Goal: Task Accomplishment & Management: Manage account settings

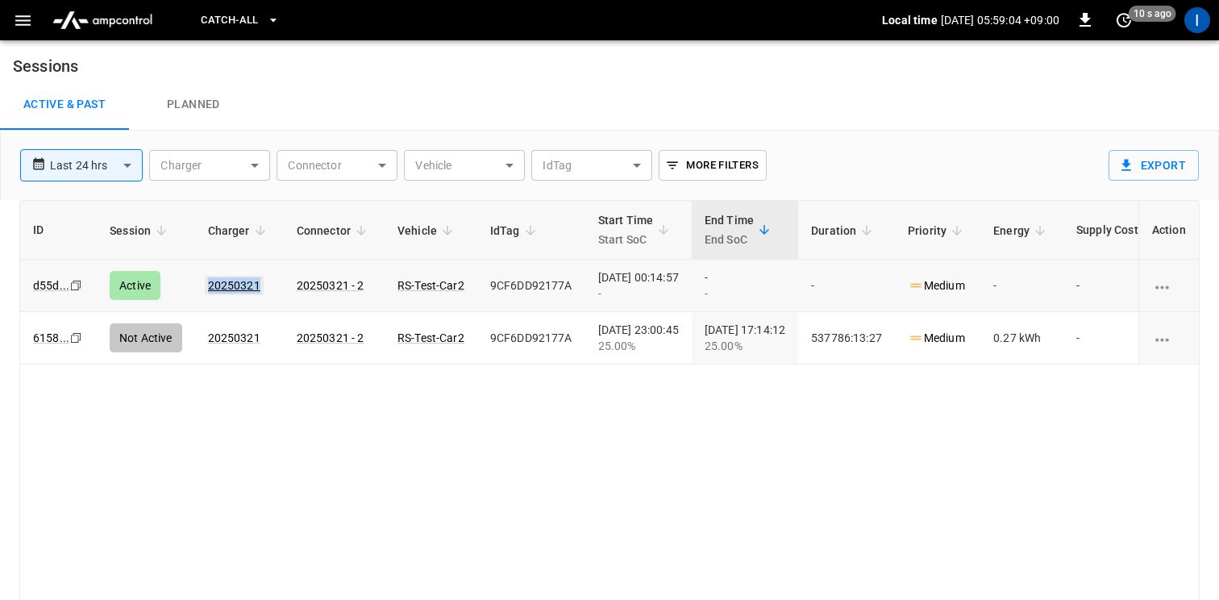
drag, startPoint x: 214, startPoint y: 284, endPoint x: 256, endPoint y: 286, distance: 41.9
click at [256, 286] on td "20250321" at bounding box center [239, 286] width 89 height 52
copy link "20250321"
click at [248, 288] on link "20250321" at bounding box center [234, 285] width 59 height 19
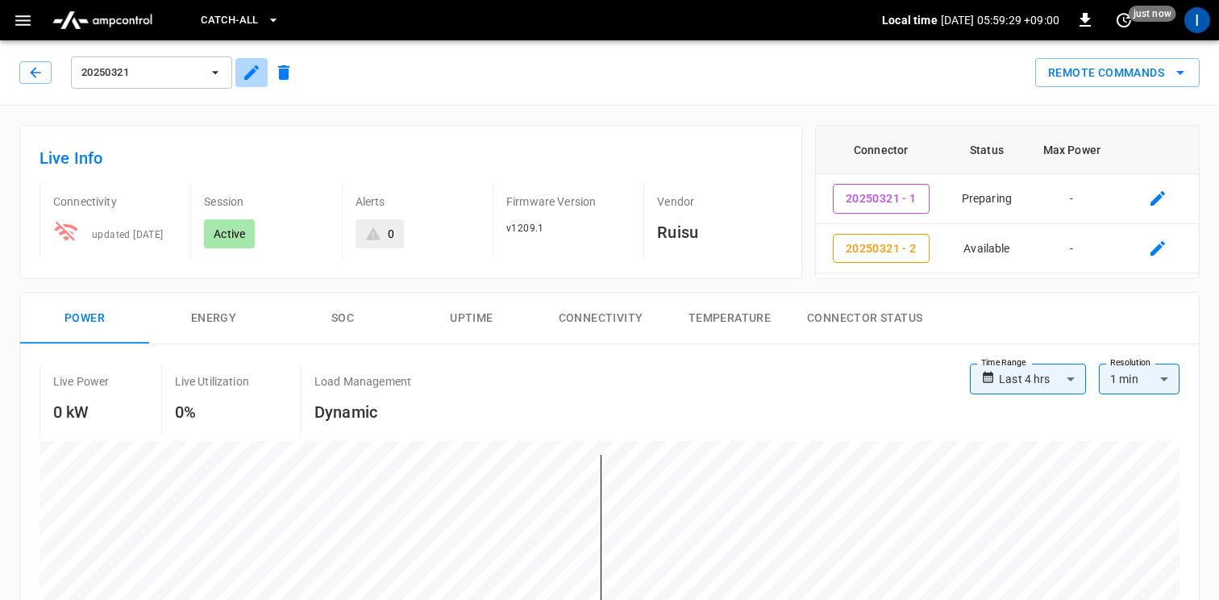
click at [249, 70] on icon "button" at bounding box center [251, 72] width 19 height 19
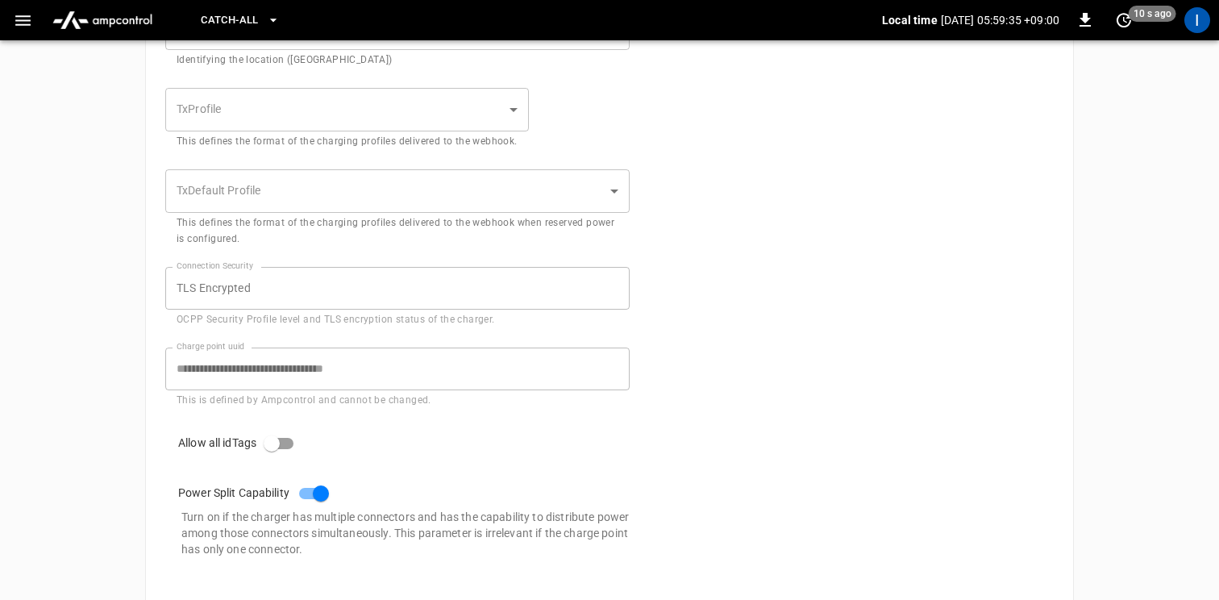
scroll to position [812, 0]
click at [148, 360] on div "**********" at bounding box center [388, 365] width 484 height 81
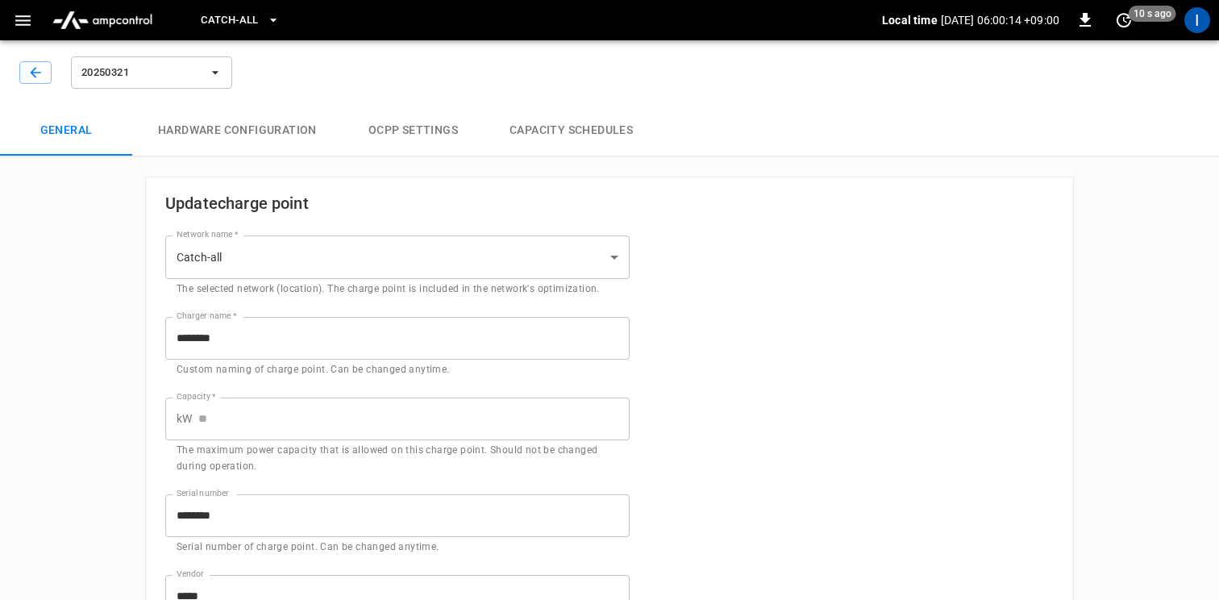
scroll to position [0, 0]
click at [35, 73] on icon "button" at bounding box center [35, 72] width 10 height 10
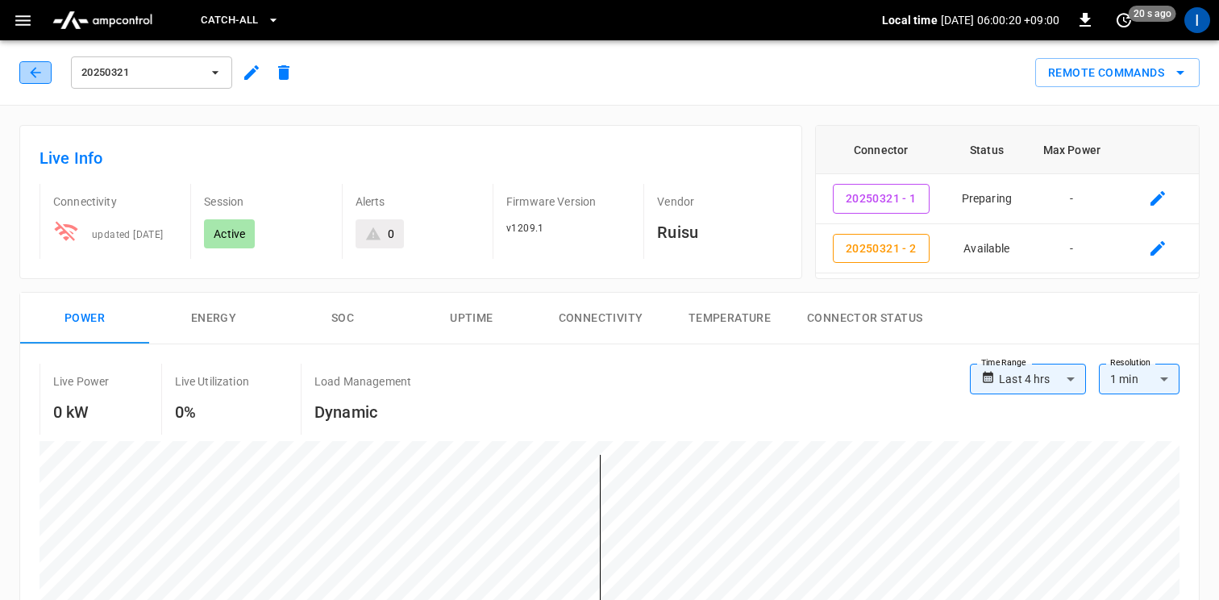
click at [44, 73] on button "button" at bounding box center [35, 72] width 32 height 23
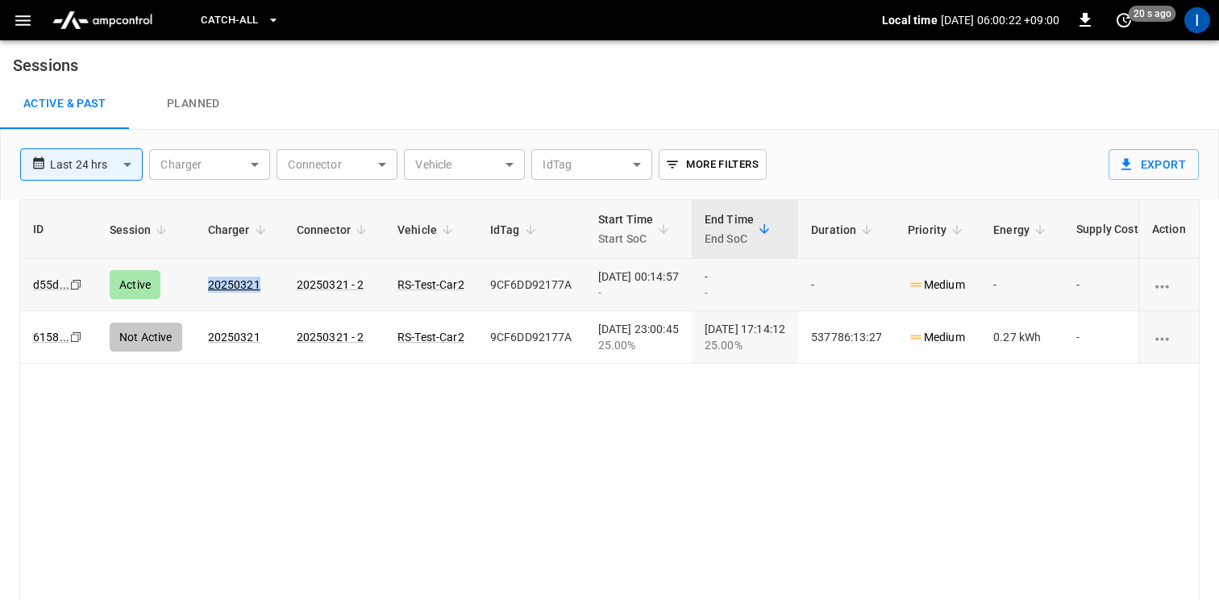
drag, startPoint x: 266, startPoint y: 282, endPoint x: 200, endPoint y: 286, distance: 66.2
click at [200, 286] on td "20250321" at bounding box center [239, 285] width 89 height 52
copy link "20250321"
click at [30, 20] on icon "button" at bounding box center [22, 20] width 15 height 10
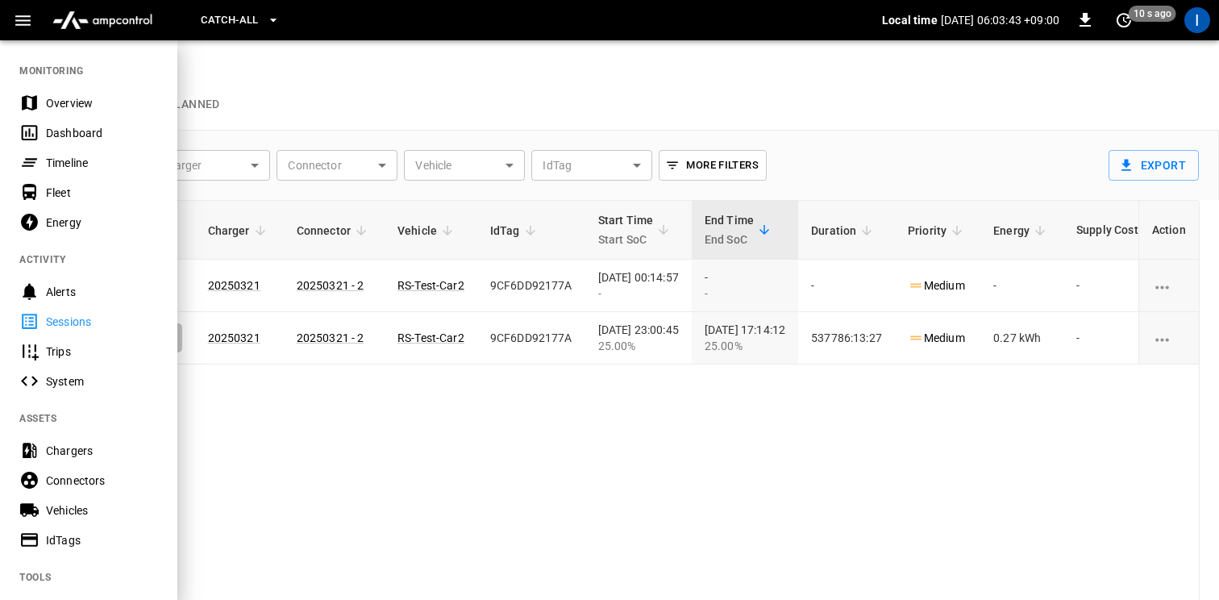
click at [85, 503] on div "Vehicles" at bounding box center [102, 510] width 112 height 16
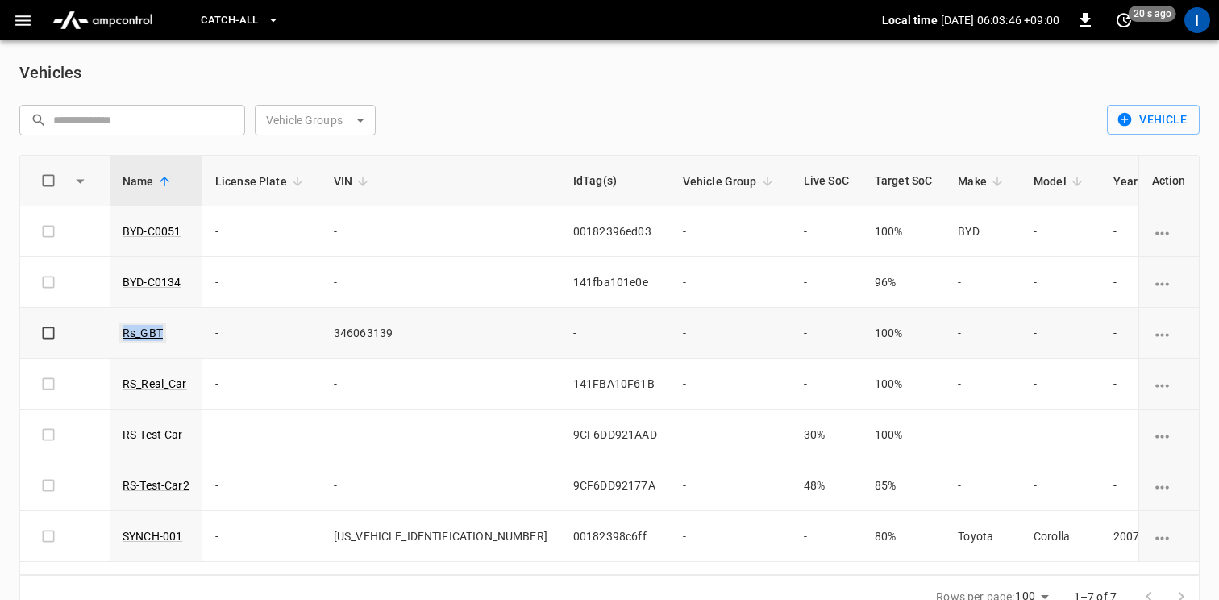
drag, startPoint x: 171, startPoint y: 331, endPoint x: 129, endPoint y: 331, distance: 41.9
click at [123, 333] on td "Rs_GBT" at bounding box center [156, 333] width 93 height 51
copy link "Rs_GBT"
drag, startPoint x: 19, startPoint y: 19, endPoint x: 25, endPoint y: 34, distance: 15.6
click at [19, 20] on icon "button" at bounding box center [22, 20] width 15 height 10
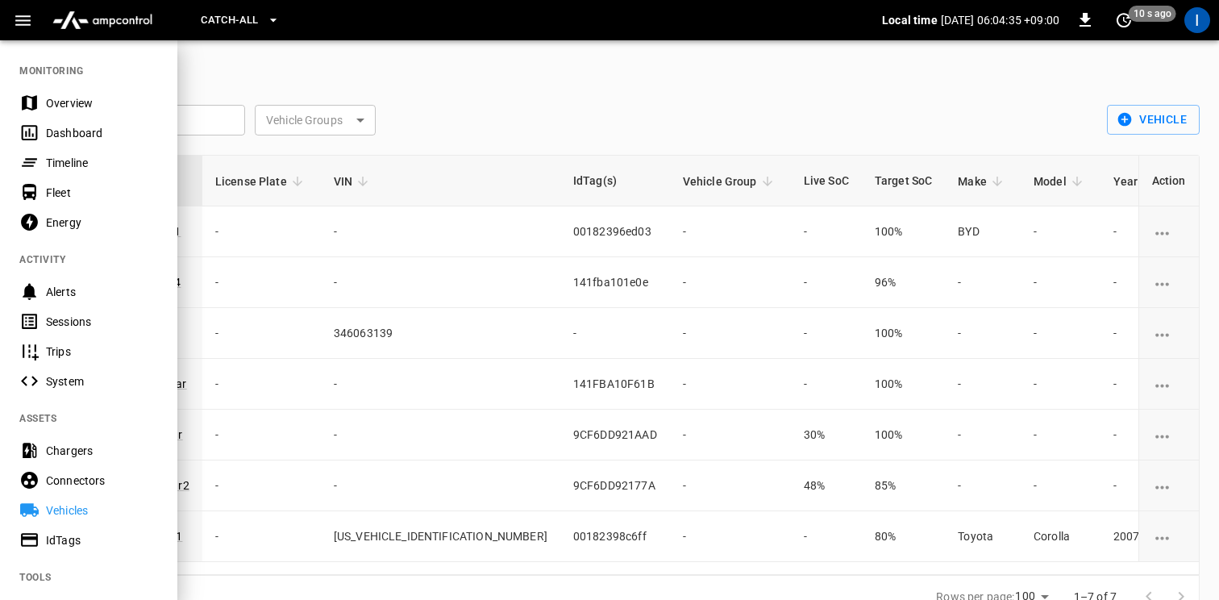
click at [89, 476] on div "Connectors" at bounding box center [102, 480] width 112 height 16
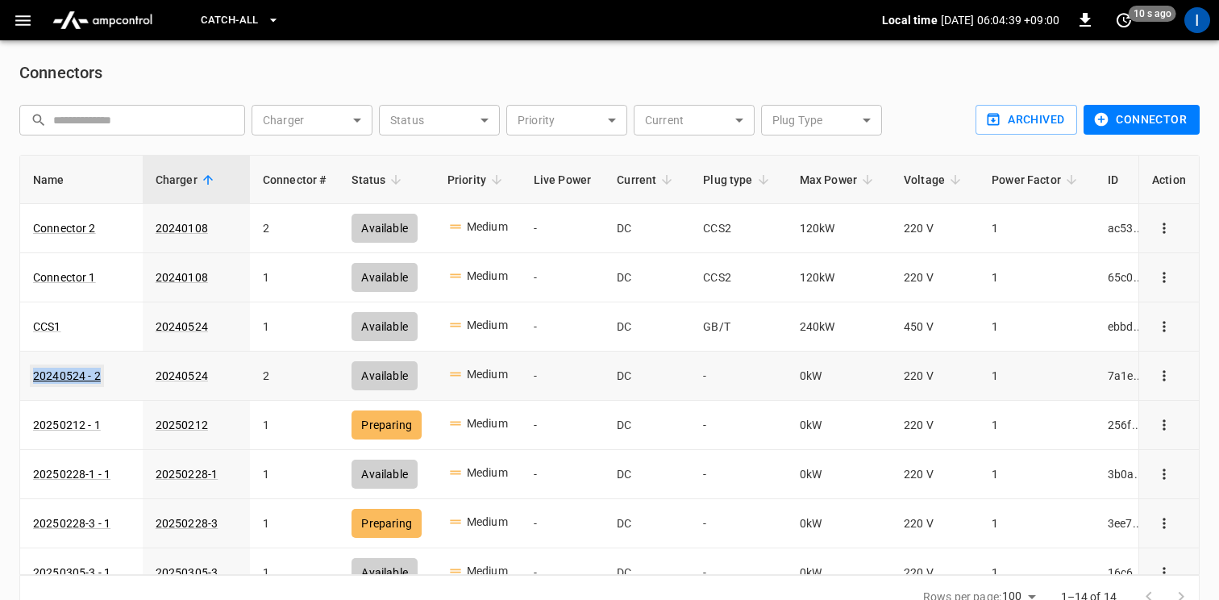
drag, startPoint x: 113, startPoint y: 375, endPoint x: 34, endPoint y: 375, distance: 79.0
click at [34, 375] on div "20240524 - 2" at bounding box center [81, 375] width 97 height 16
copy link "20240524 - 2"
click at [28, 29] on icon "button" at bounding box center [23, 20] width 20 height 20
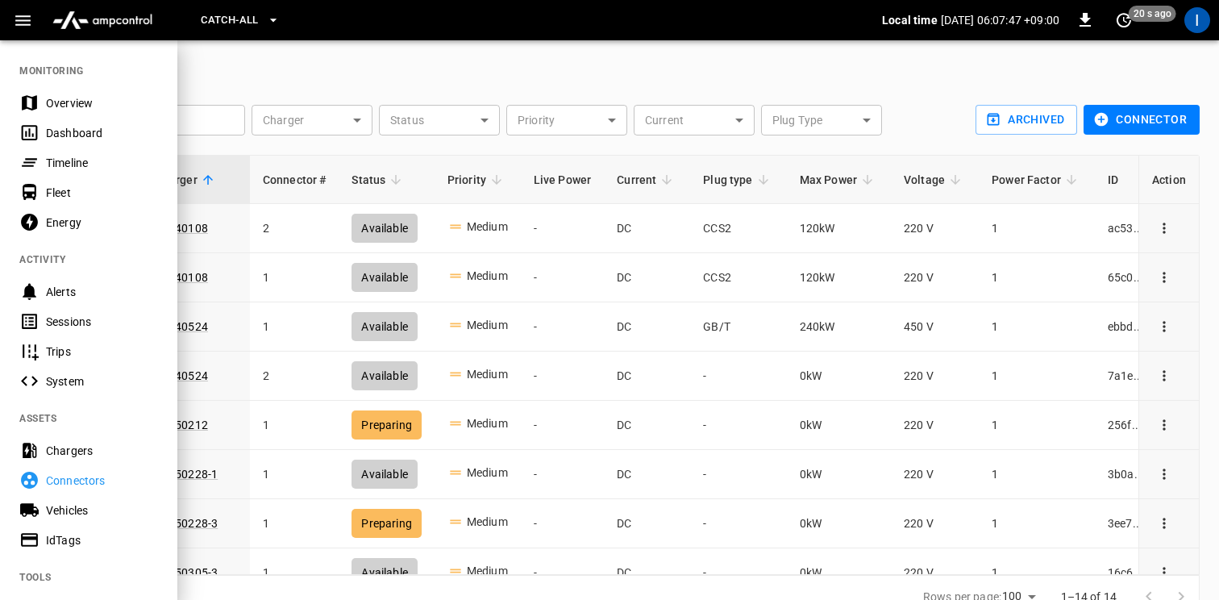
click at [69, 532] on div "IdTags" at bounding box center [102, 540] width 112 height 16
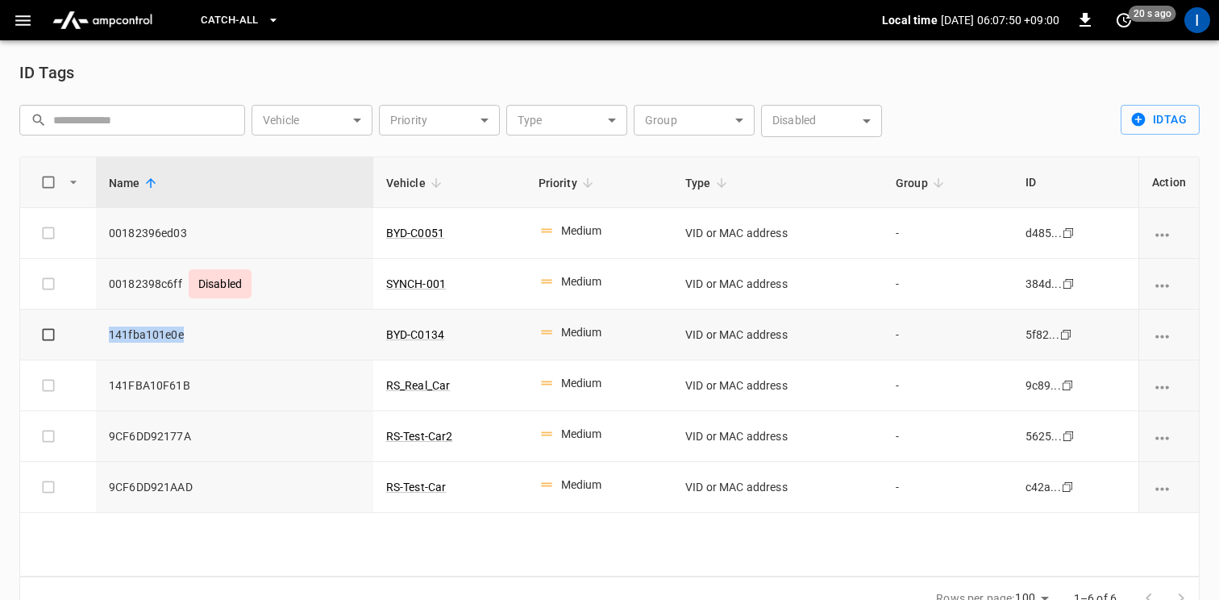
drag, startPoint x: 191, startPoint y: 338, endPoint x: 134, endPoint y: 343, distance: 57.4
click at [113, 336] on span "141fba101e0e" at bounding box center [234, 334] width 251 height 16
click at [181, 344] on td "141fba101e0e" at bounding box center [234, 334] width 277 height 51
drag, startPoint x: 126, startPoint y: 333, endPoint x: 102, endPoint y: 333, distance: 24.2
click at [102, 333] on td "141fba101e0e" at bounding box center [234, 334] width 277 height 51
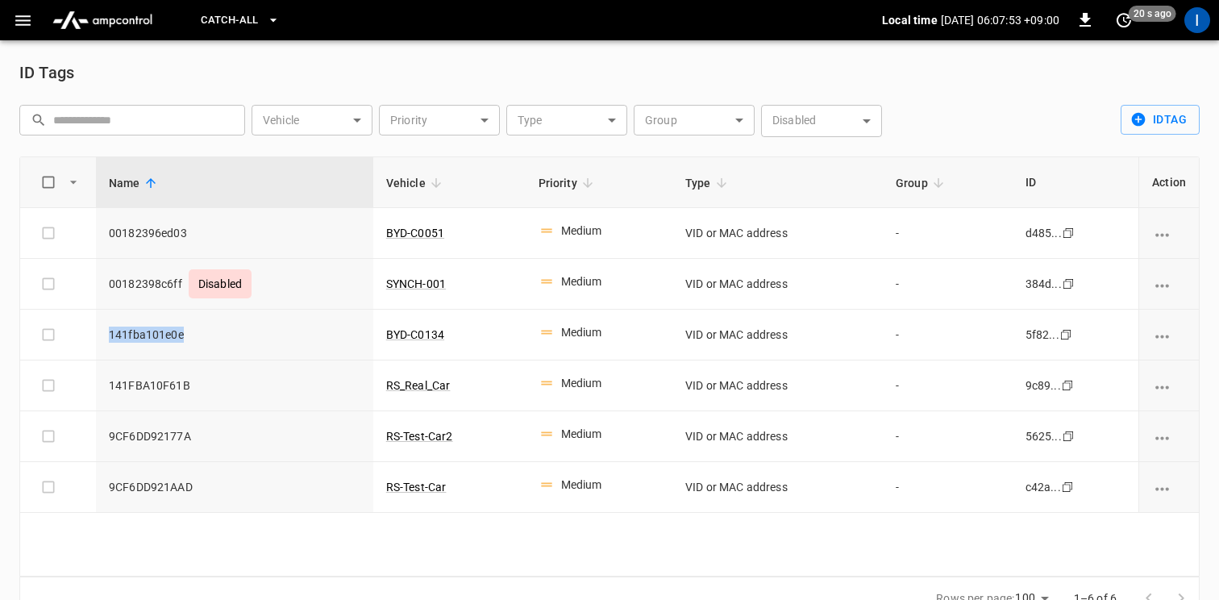
copy span "141fba101e0e"
click at [30, 25] on icon "button" at bounding box center [22, 20] width 15 height 10
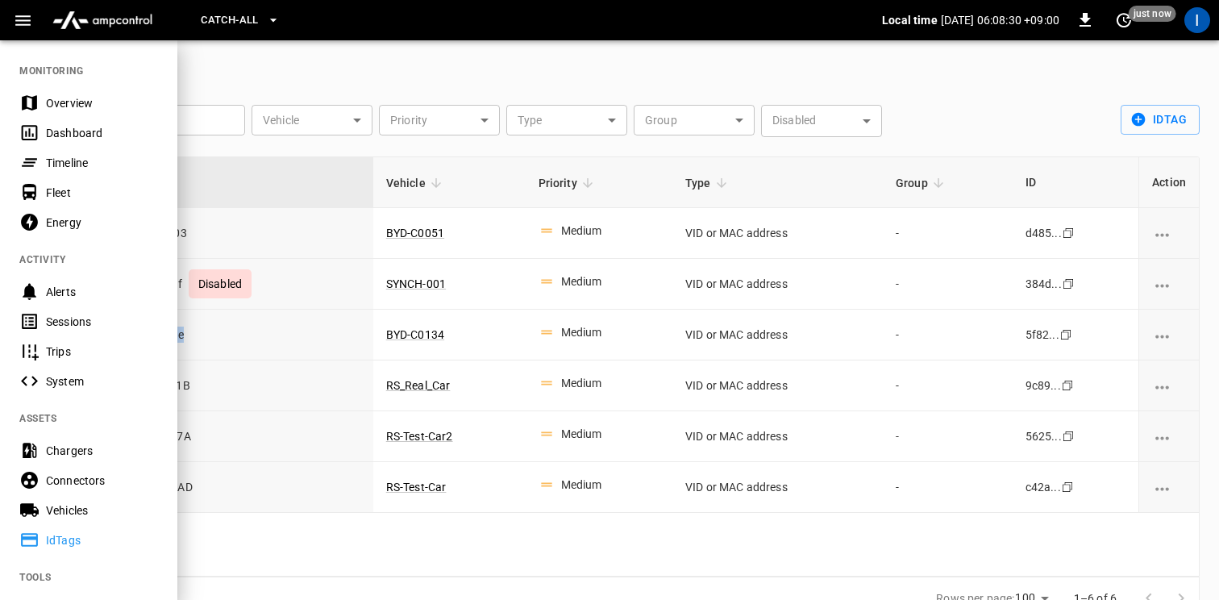
drag, startPoint x: 77, startPoint y: 321, endPoint x: 135, endPoint y: 329, distance: 58.6
click at [78, 321] on div "Sessions" at bounding box center [102, 321] width 112 height 16
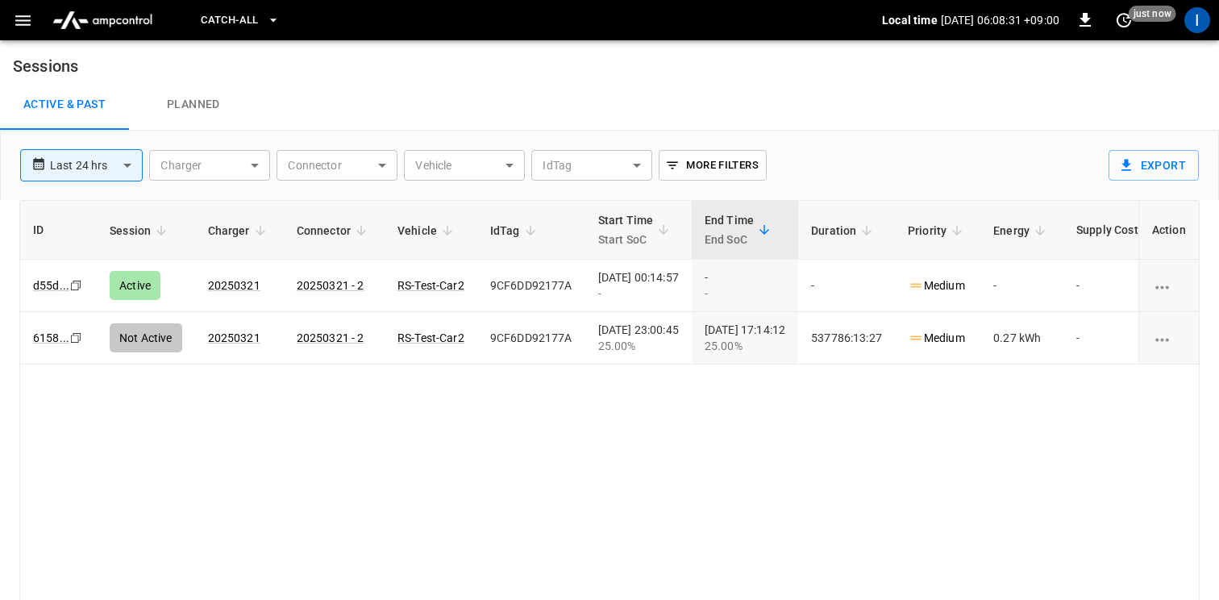
click at [326, 458] on div "ID Session Charger Connector Vehicle IdTag Start Time Start SoC End Time End So…" at bounding box center [609, 410] width 1180 height 420
click at [78, 292] on icon "Copy" at bounding box center [75, 285] width 13 height 13
click at [25, 24] on icon "button" at bounding box center [22, 20] width 15 height 10
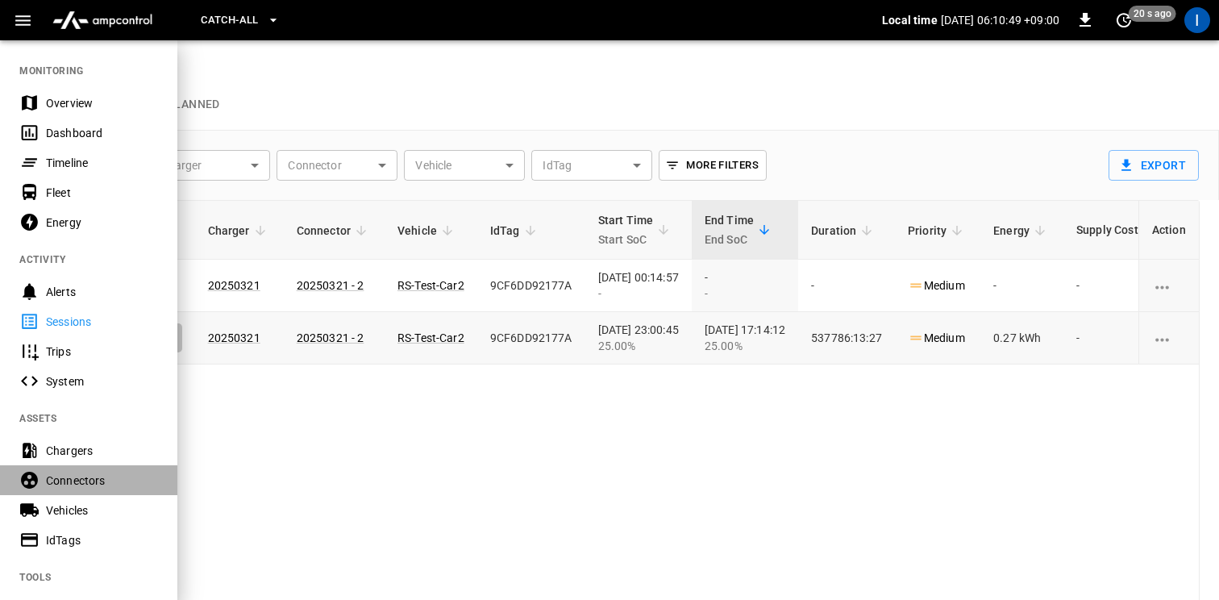
click at [83, 475] on div "Connectors" at bounding box center [102, 480] width 112 height 16
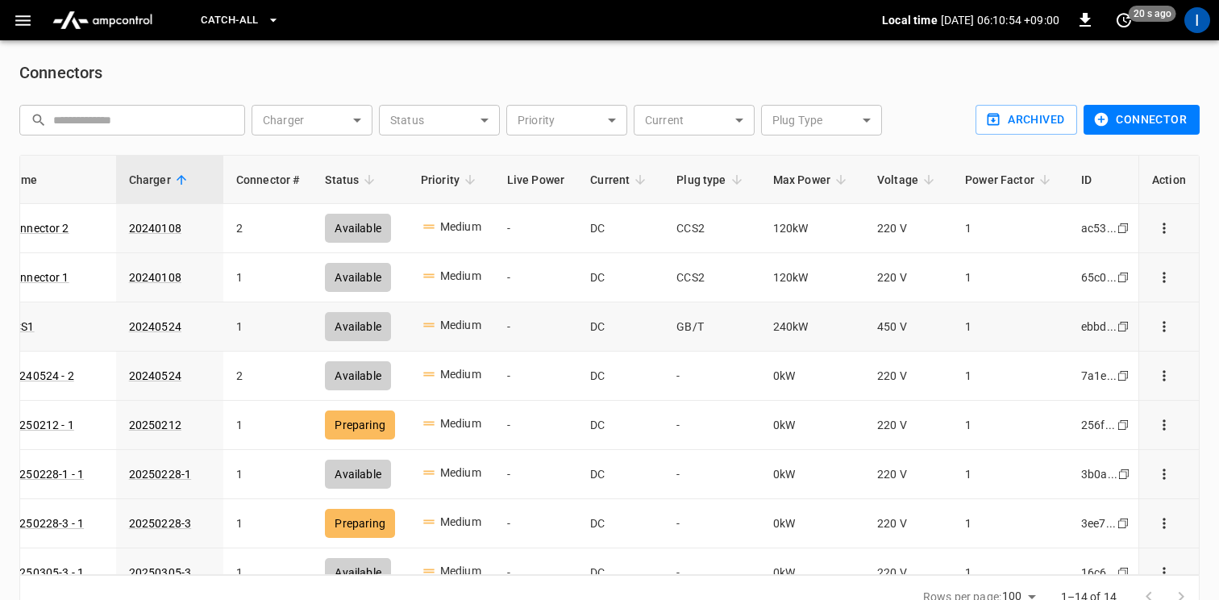
scroll to position [0, 26]
click at [1119, 233] on icon "copy" at bounding box center [1124, 228] width 10 height 10
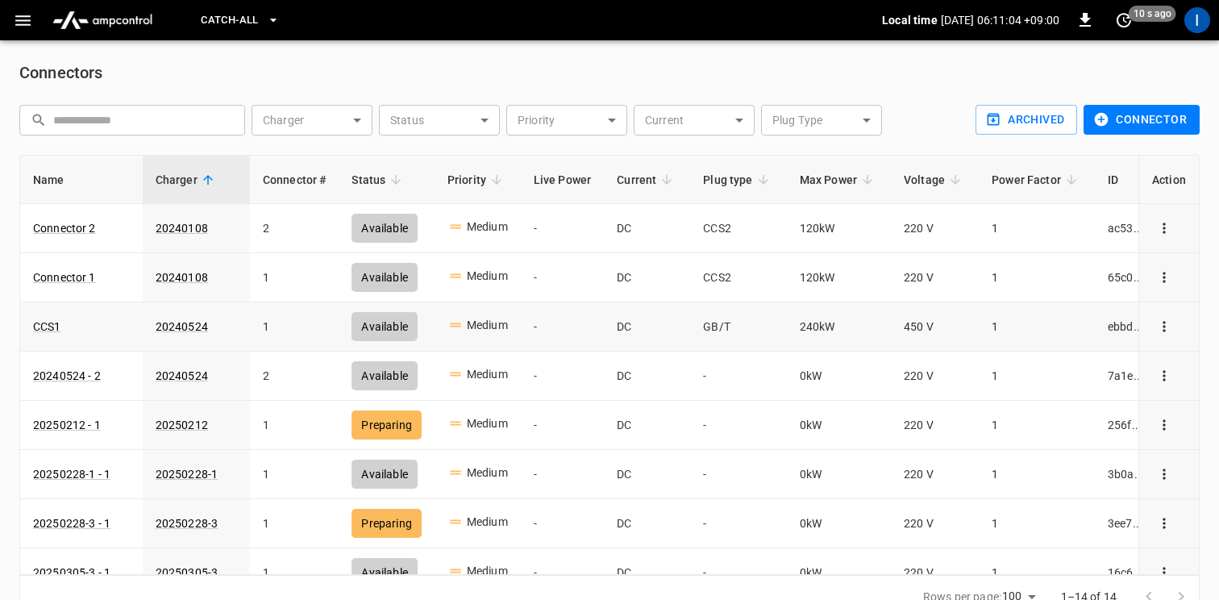
scroll to position [0, 0]
click at [76, 374] on link "20240524 - 2" at bounding box center [67, 375] width 74 height 23
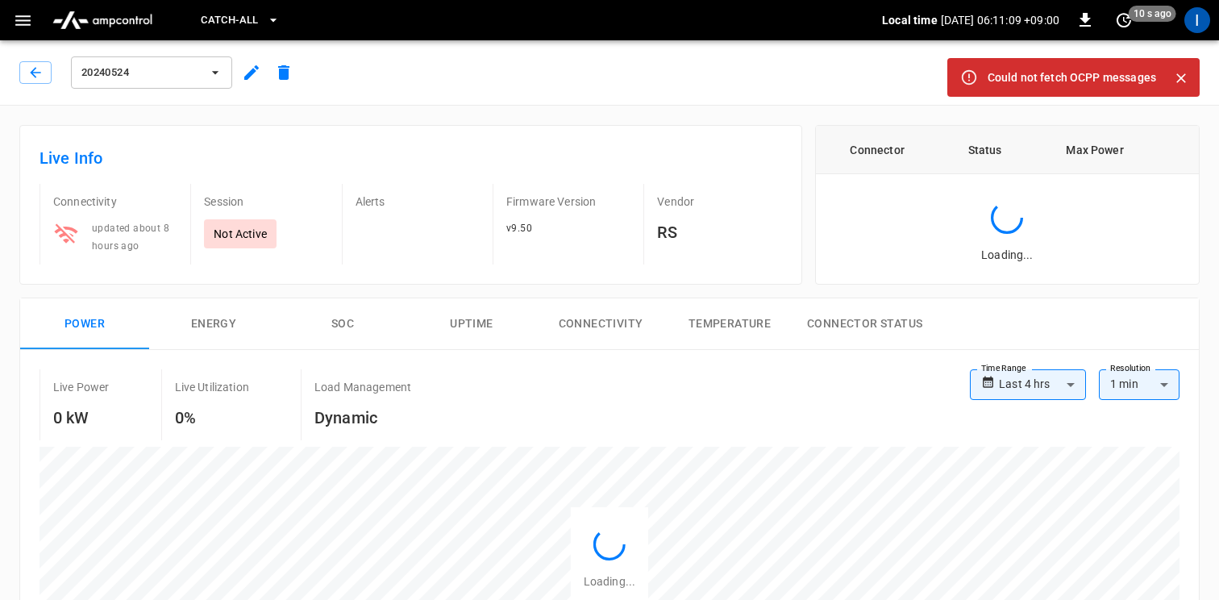
type input "**********"
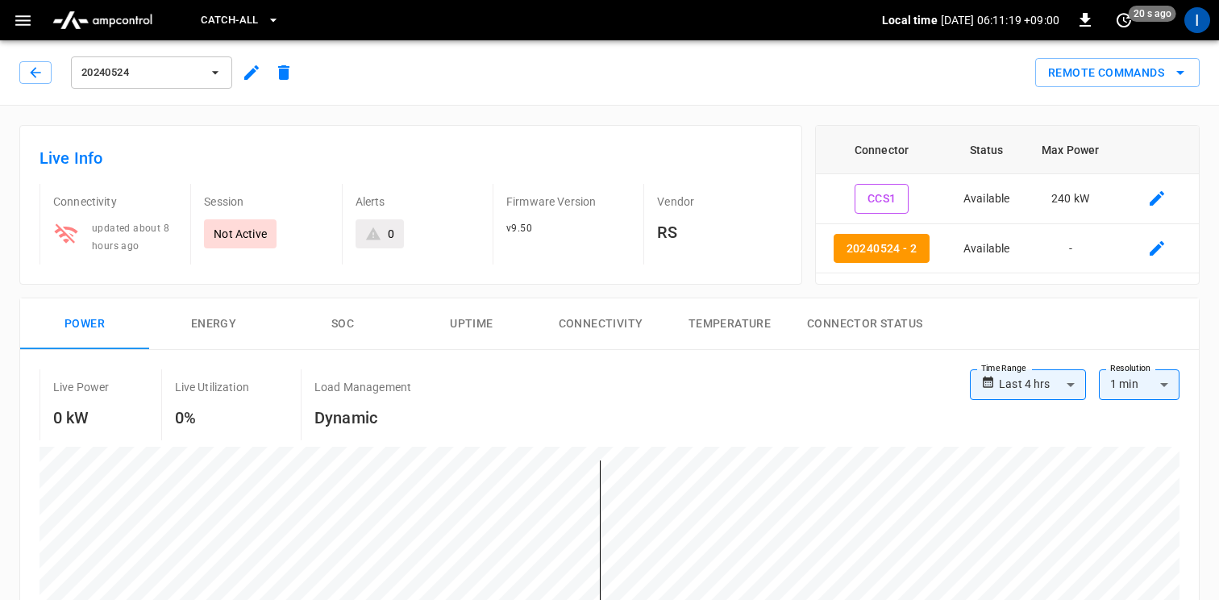
click at [253, 75] on icon "button" at bounding box center [251, 72] width 19 height 19
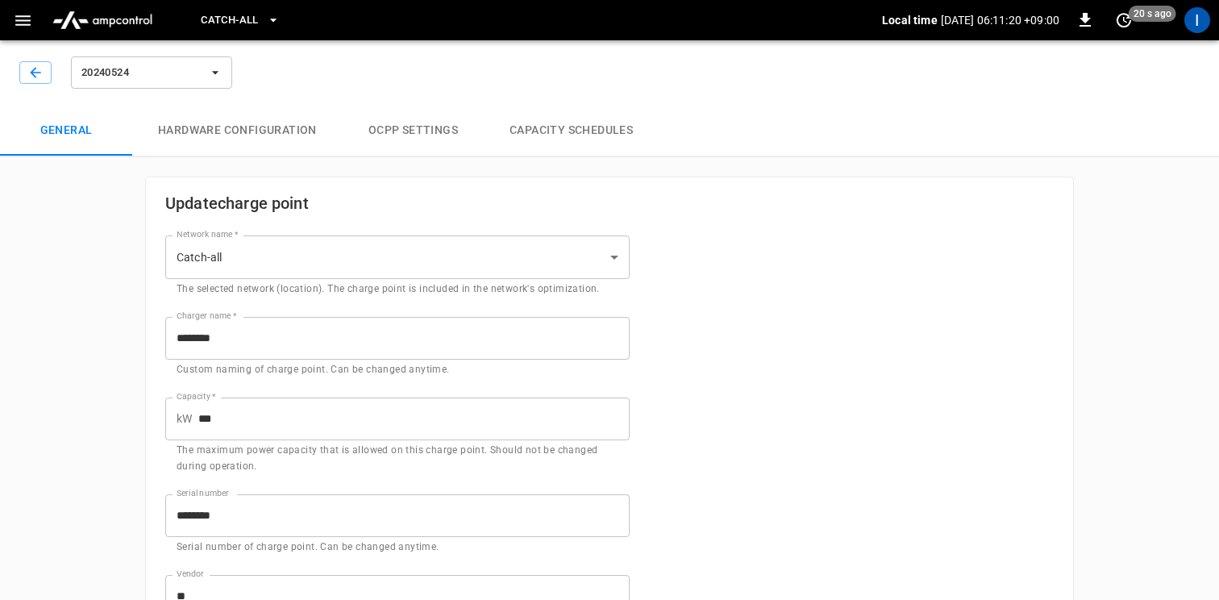
type input "**********"
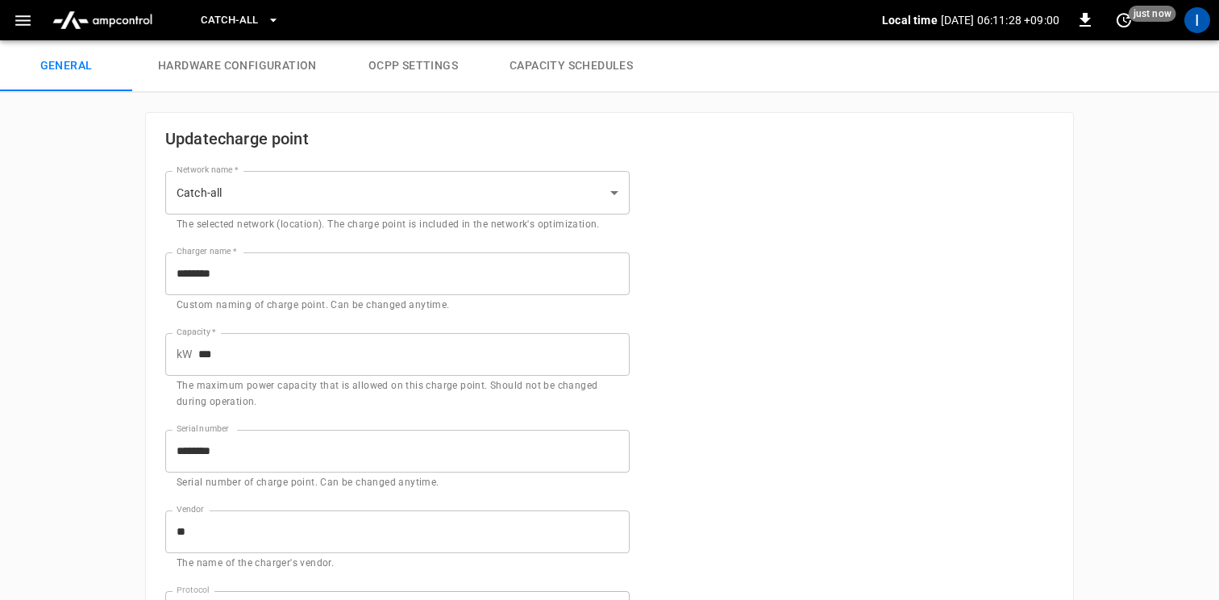
scroll to position [49, 0]
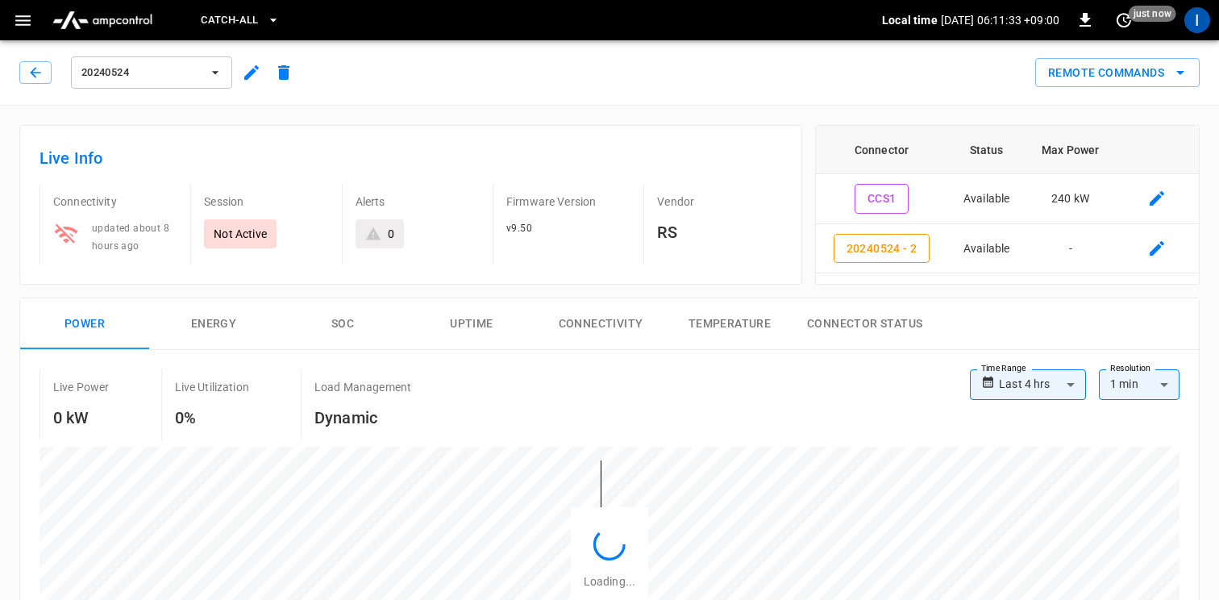
type input "**********"
click at [1156, 201] on icon "connector table" at bounding box center [1156, 198] width 15 height 15
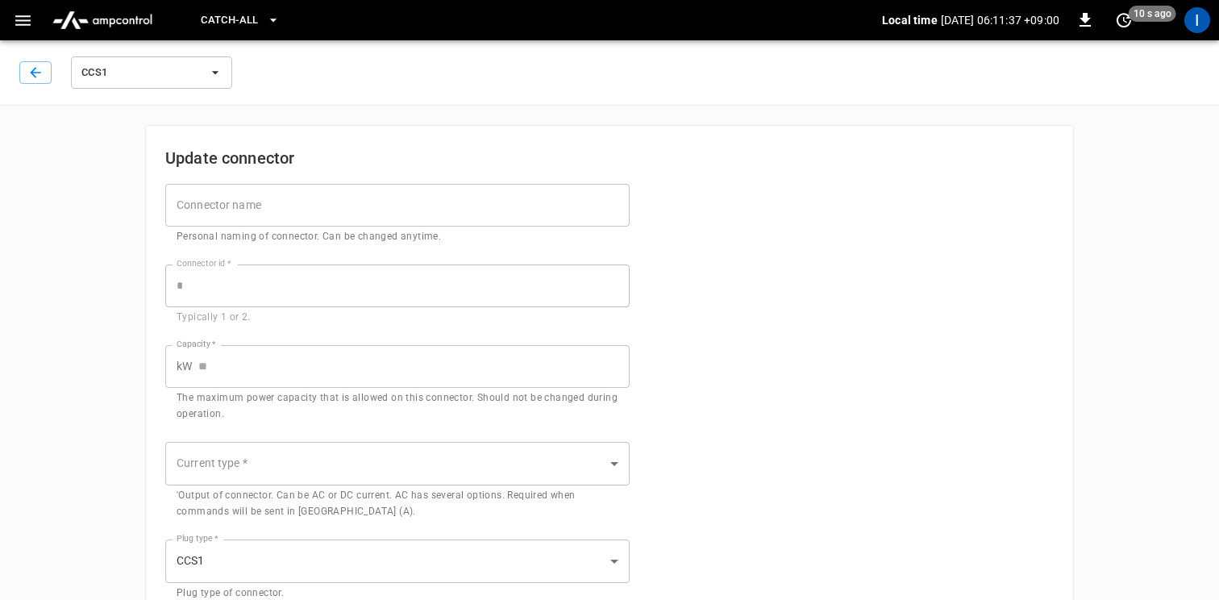
type input "****"
type input "***"
type input "**"
type input "****"
type input "***"
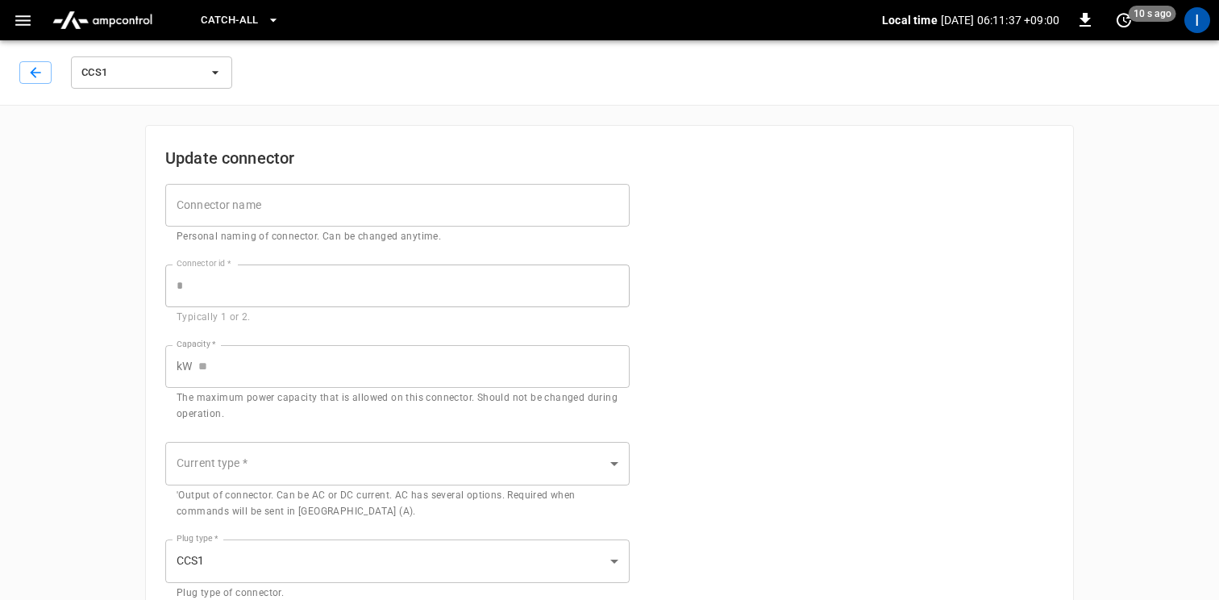
type input "*"
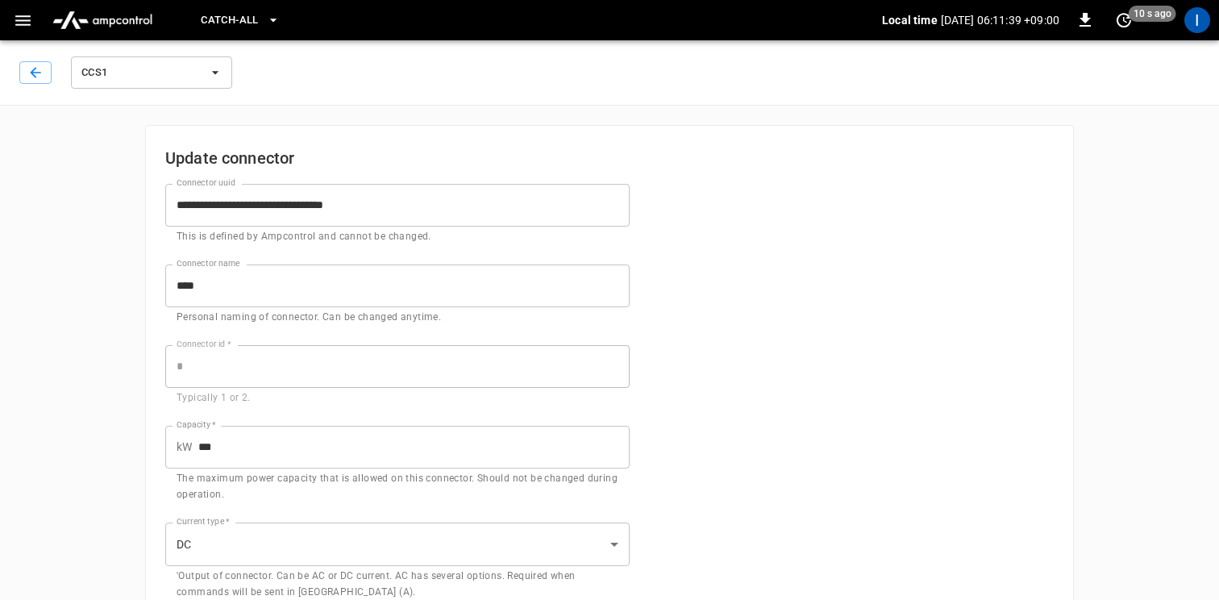
scroll to position [18, 0]
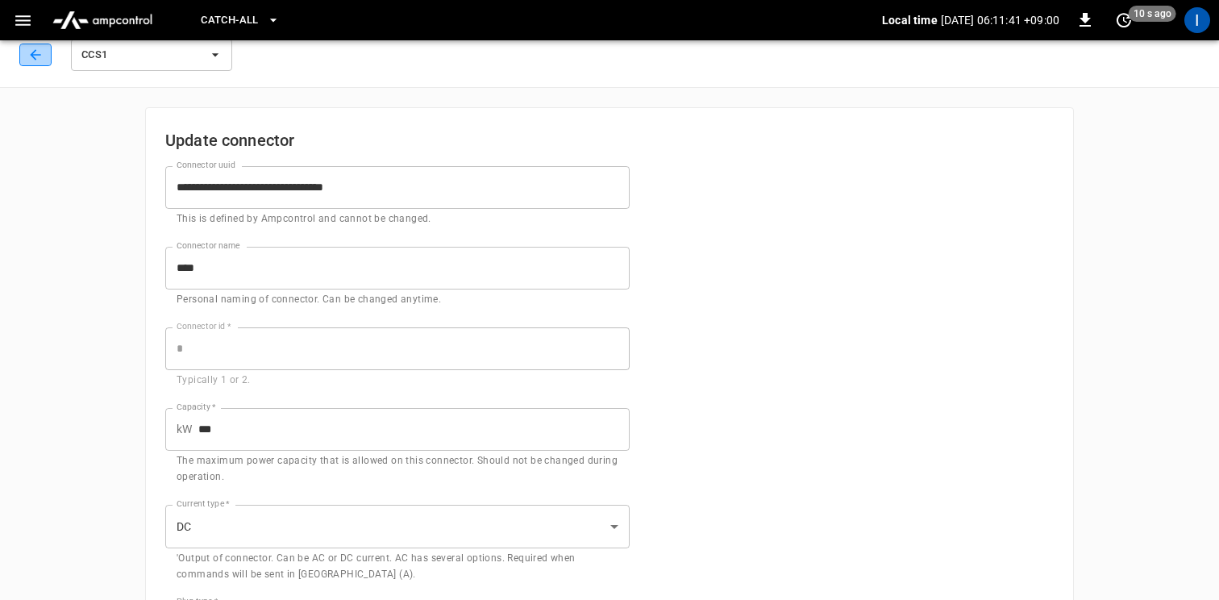
click at [44, 62] on button "button" at bounding box center [35, 55] width 32 height 23
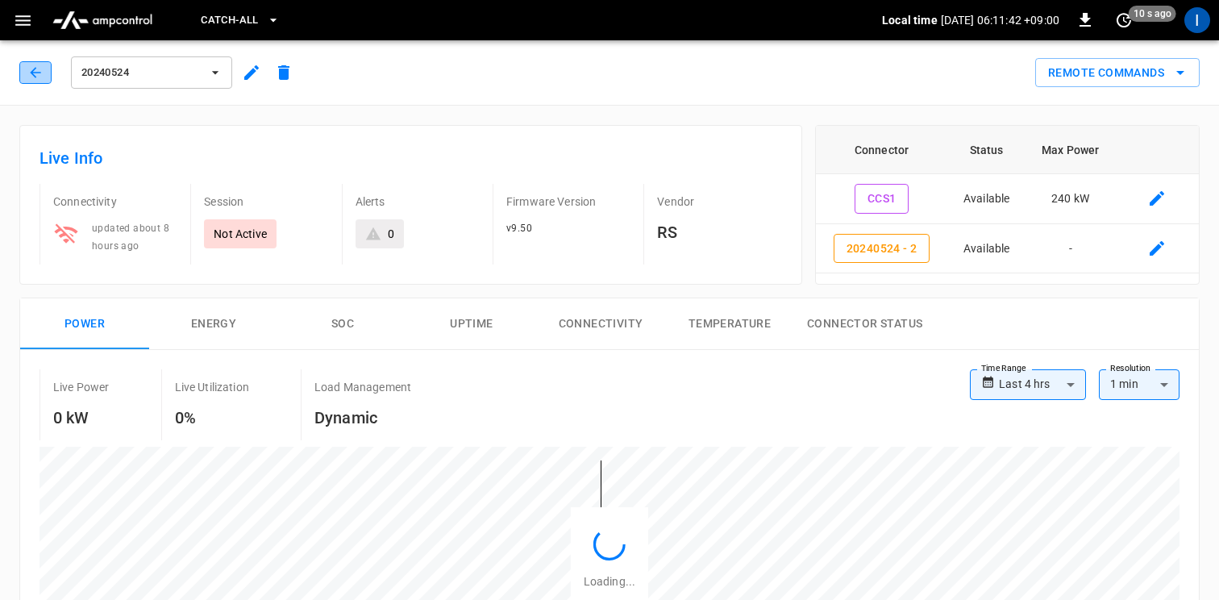
click at [44, 63] on button "button" at bounding box center [35, 72] width 32 height 23
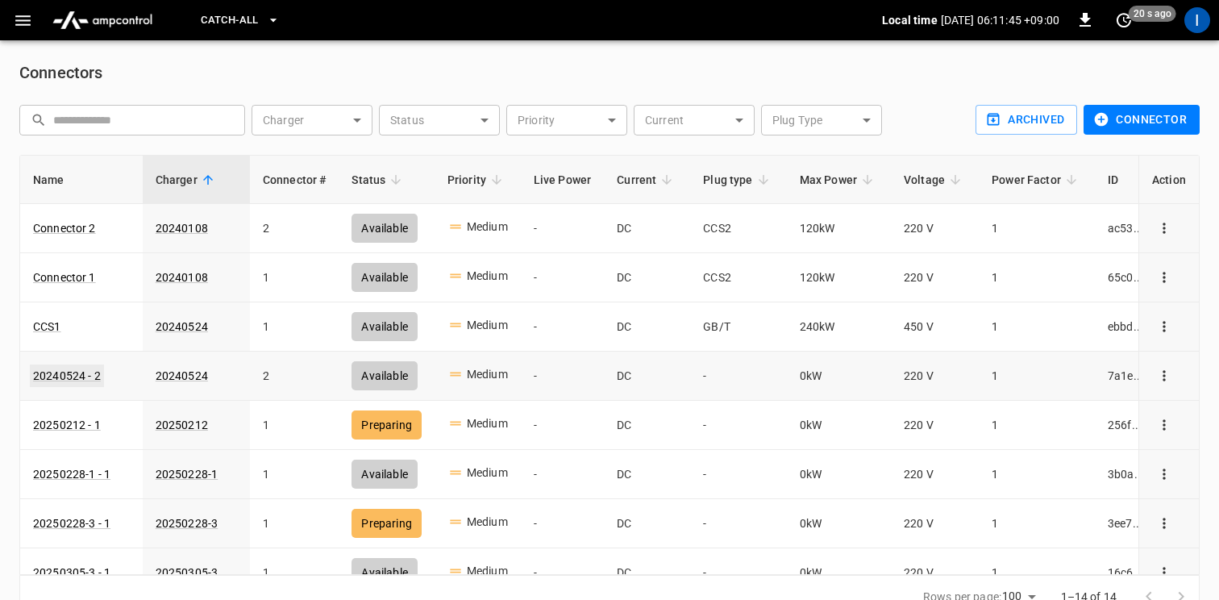
click at [62, 374] on link "20240524 - 2" at bounding box center [67, 375] width 74 height 23
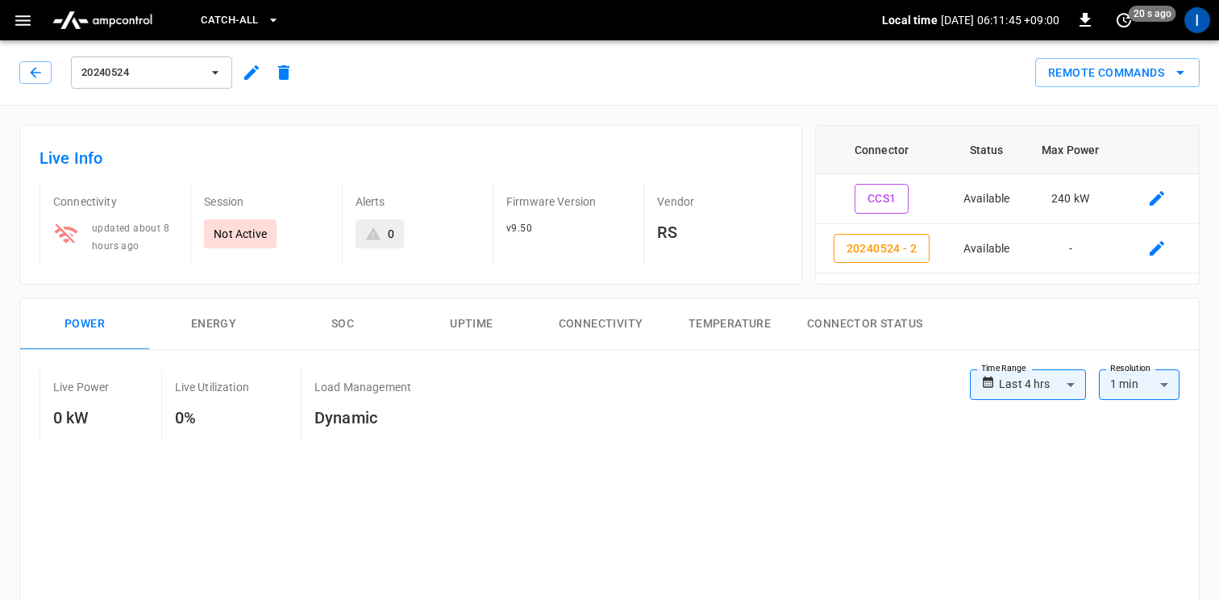
type input "**********"
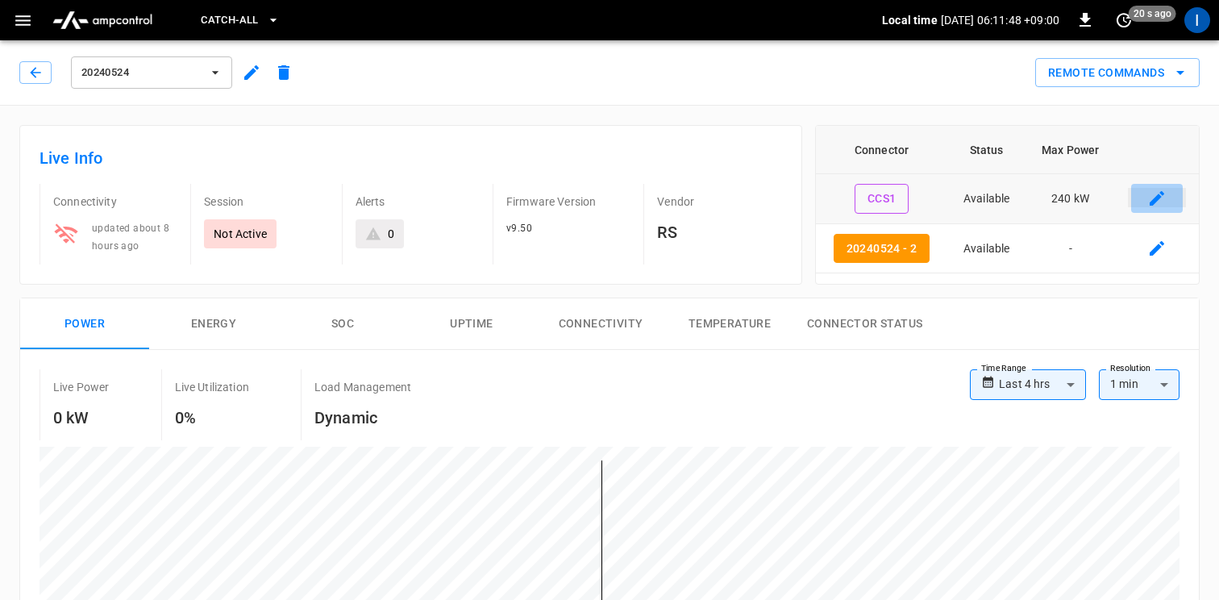
click at [1152, 198] on icon "connector table" at bounding box center [1156, 198] width 19 height 19
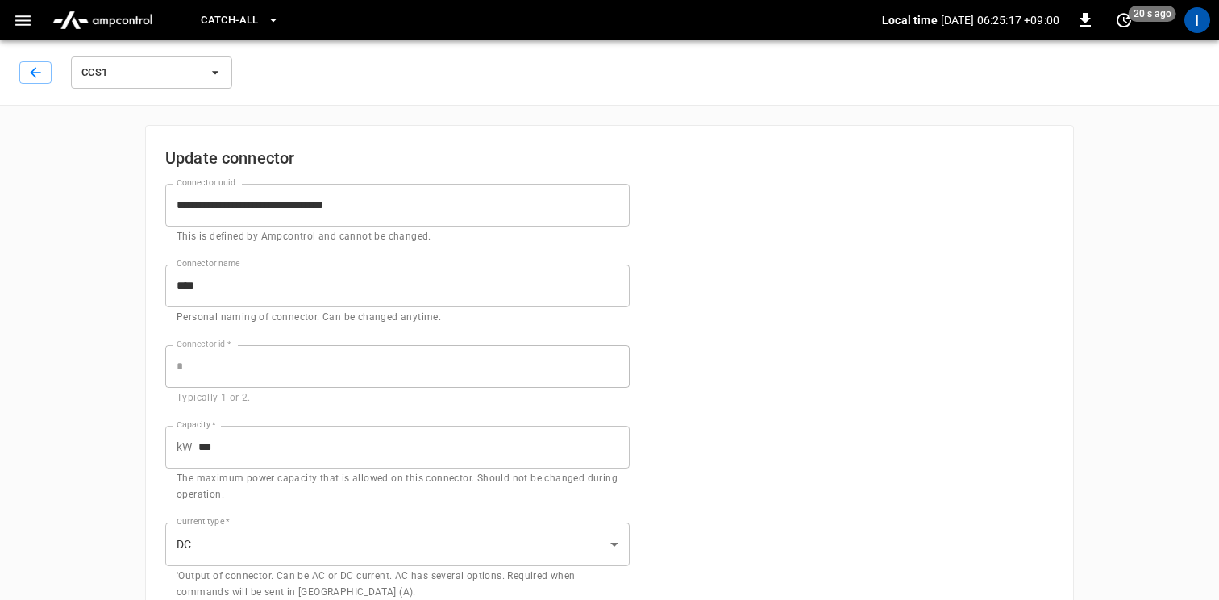
drag, startPoint x: 163, startPoint y: 15, endPoint x: 935, endPoint y: 243, distance: 805.0
click at [953, 255] on form "**********" at bounding box center [609, 576] width 888 height 824
